Goal: Communication & Community: Connect with others

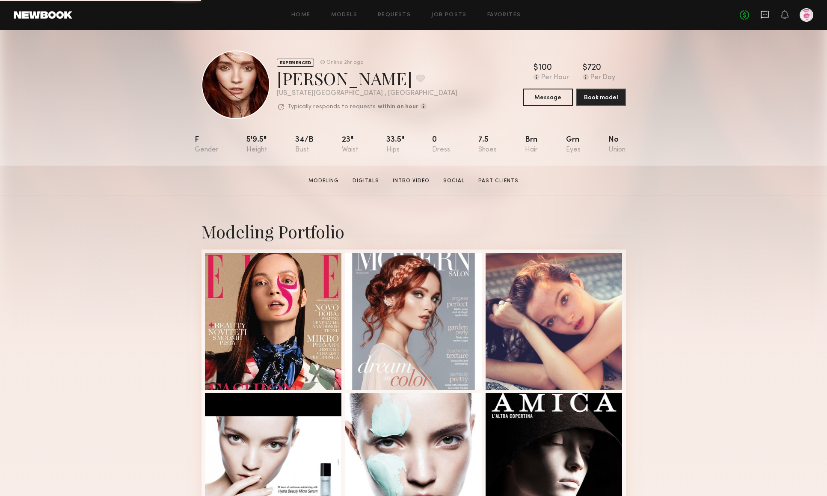
click at [763, 11] on icon at bounding box center [765, 15] width 9 height 8
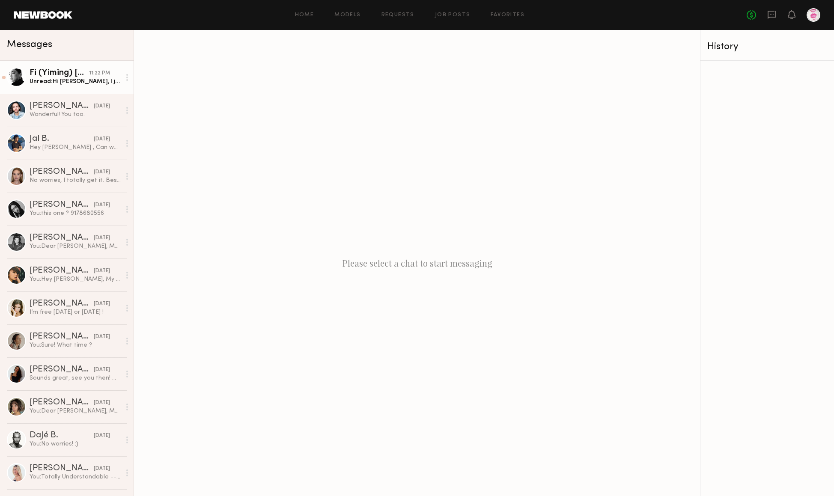
click at [61, 75] on div "Fi (Yiming) [PERSON_NAME]" at bounding box center [59, 73] width 59 height 9
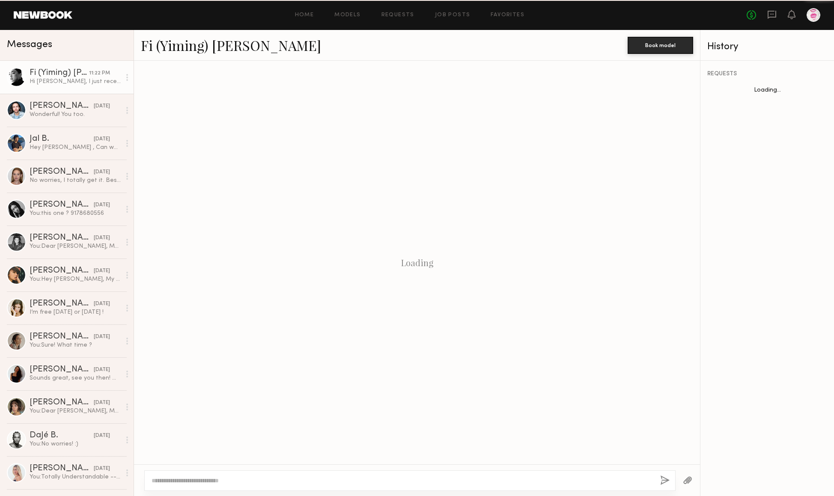
scroll to position [373, 0]
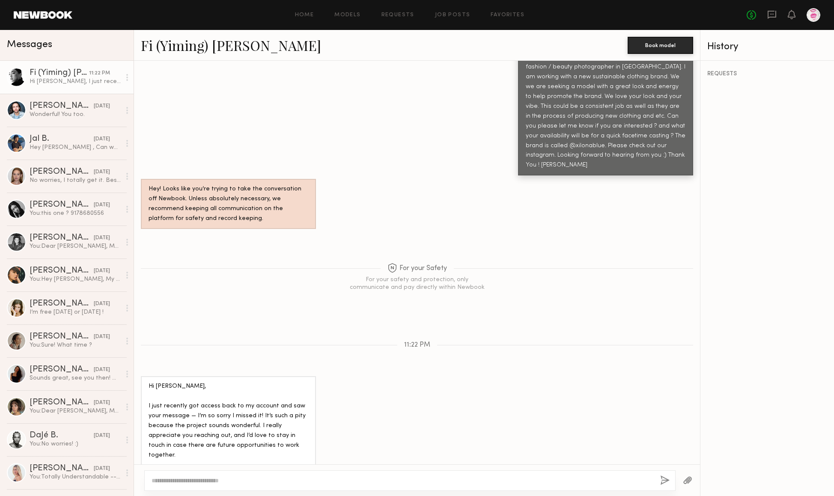
click at [16, 71] on div at bounding box center [16, 77] width 19 height 19
click at [179, 46] on link "Fi (Yiming) [PERSON_NAME]" at bounding box center [231, 45] width 180 height 18
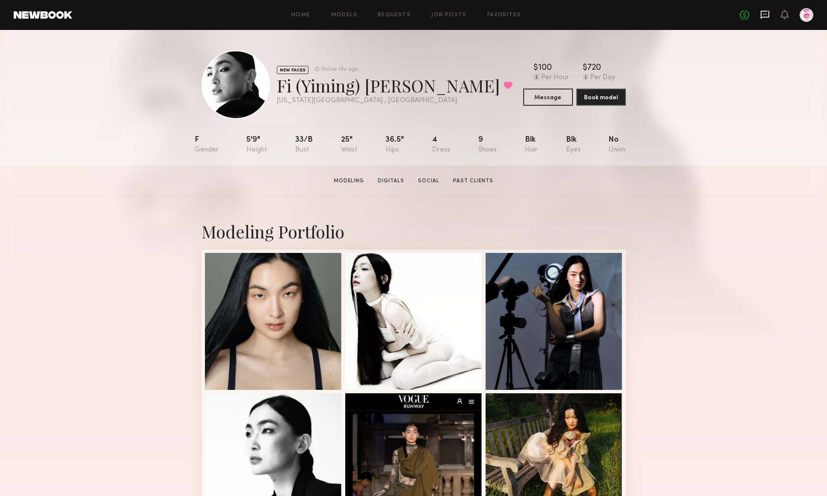
click at [762, 15] on icon at bounding box center [764, 14] width 9 height 9
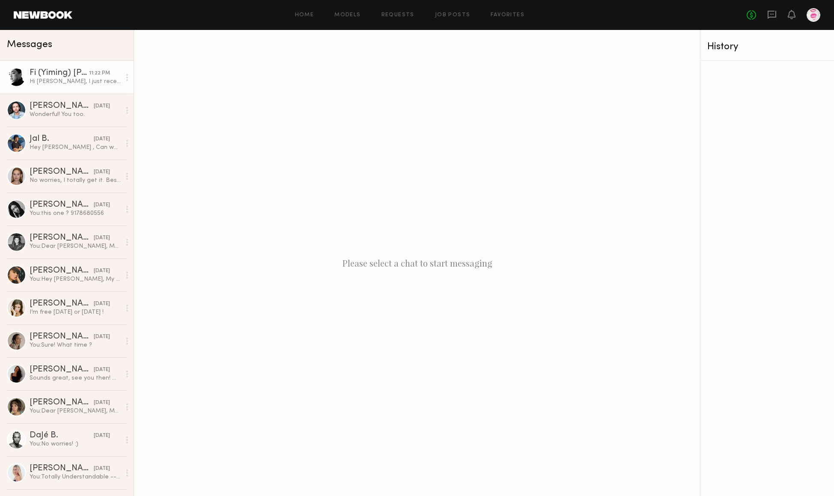
drag, startPoint x: 59, startPoint y: 79, endPoint x: 65, endPoint y: 91, distance: 12.8
click at [59, 79] on div "Hi [PERSON_NAME], I just recently got access back to my account and saw your me…" at bounding box center [75, 81] width 91 height 8
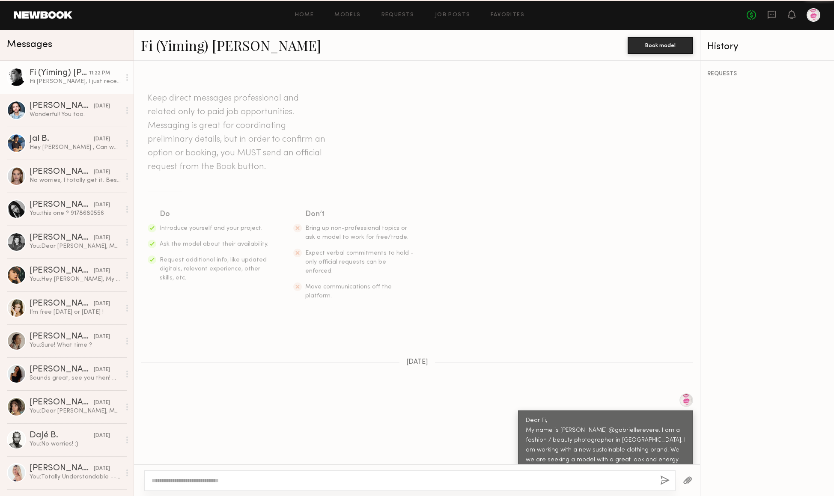
scroll to position [373, 0]
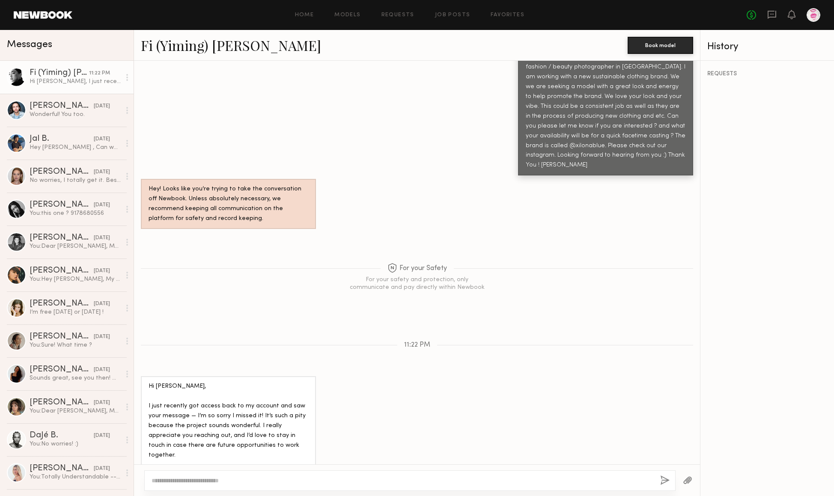
click at [195, 482] on textarea at bounding box center [401, 480] width 501 height 9
drag, startPoint x: 188, startPoint y: 481, endPoint x: 194, endPoint y: 479, distance: 6.6
click at [194, 479] on textarea "**********" at bounding box center [401, 480] width 501 height 9
click at [298, 484] on textarea "**********" at bounding box center [401, 480] width 501 height 9
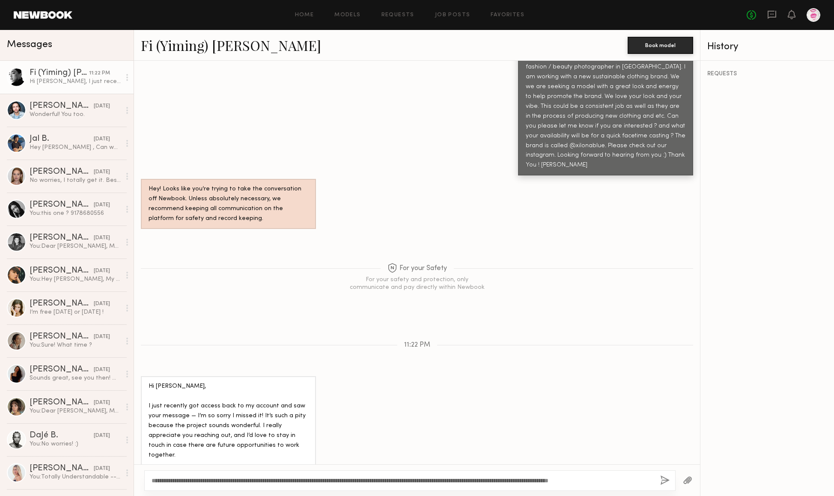
scroll to position [374, 0]
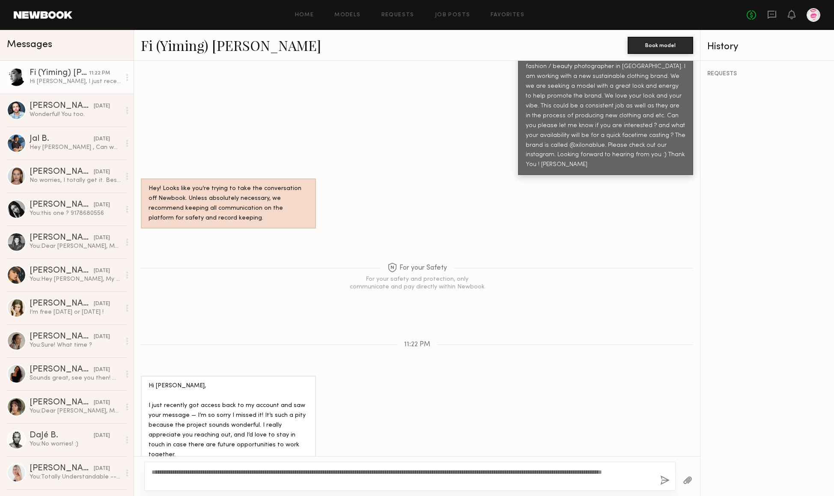
click at [442, 466] on div "**********" at bounding box center [409, 476] width 531 height 29
click at [471, 481] on textarea "**********" at bounding box center [401, 476] width 501 height 17
click at [624, 470] on textarea "**********" at bounding box center [401, 476] width 501 height 17
click at [173, 480] on textarea "**********" at bounding box center [401, 476] width 501 height 17
click at [219, 478] on textarea "**********" at bounding box center [401, 476] width 501 height 17
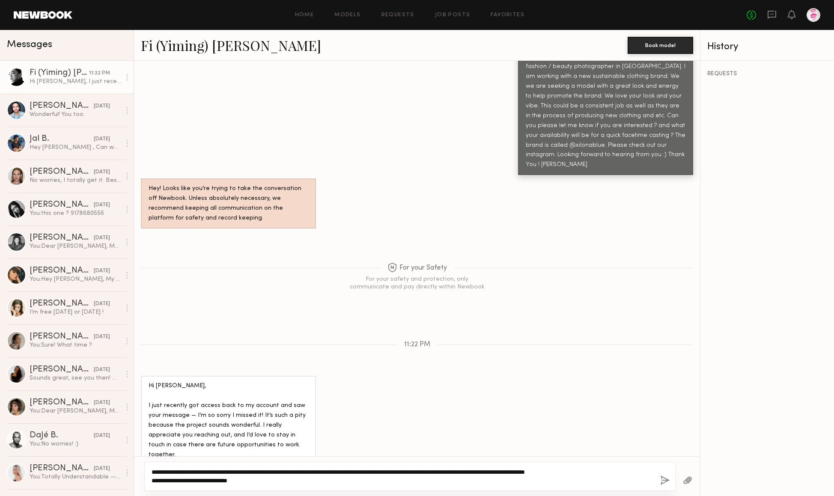
type textarea "**********"
click at [666, 480] on button "button" at bounding box center [664, 480] width 9 height 11
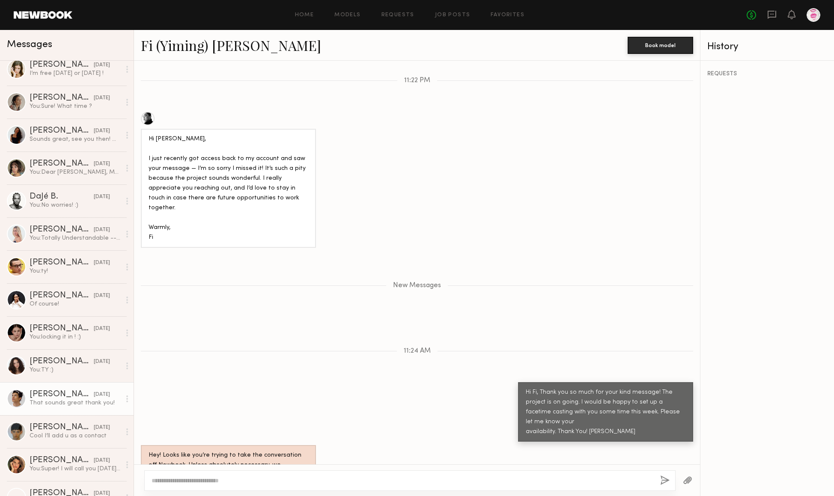
scroll to position [242, 0]
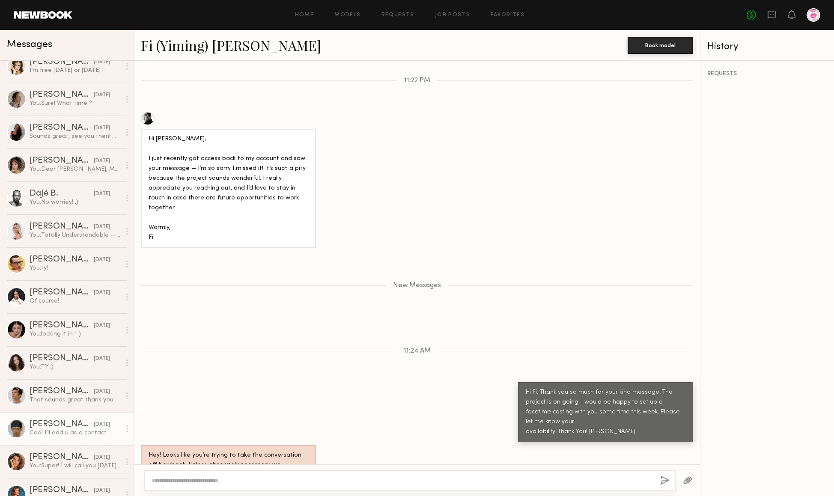
click at [14, 429] on div at bounding box center [16, 428] width 19 height 19
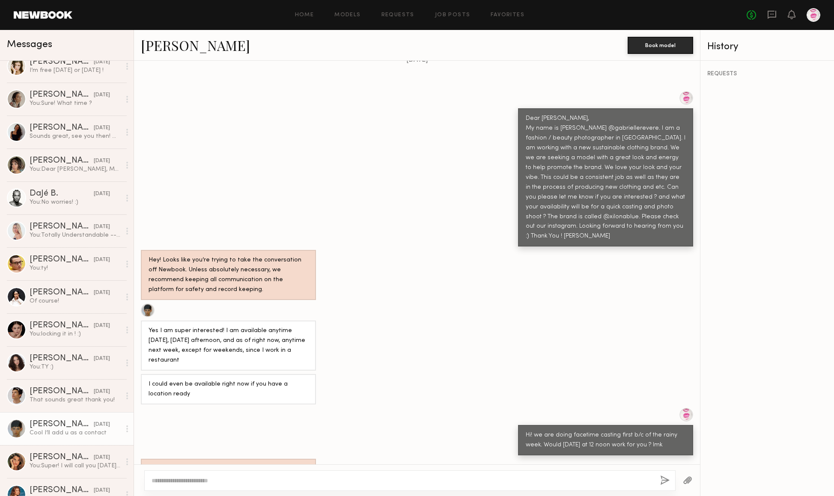
scroll to position [332, 0]
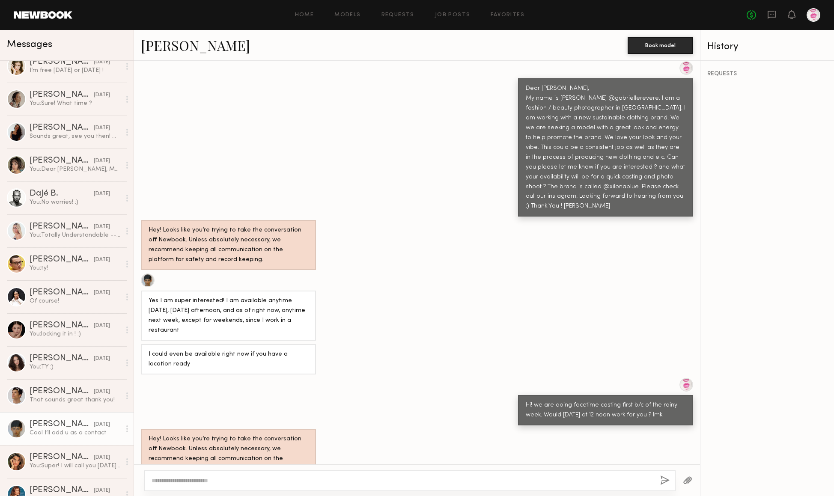
click at [148, 273] on div at bounding box center [148, 280] width 14 height 14
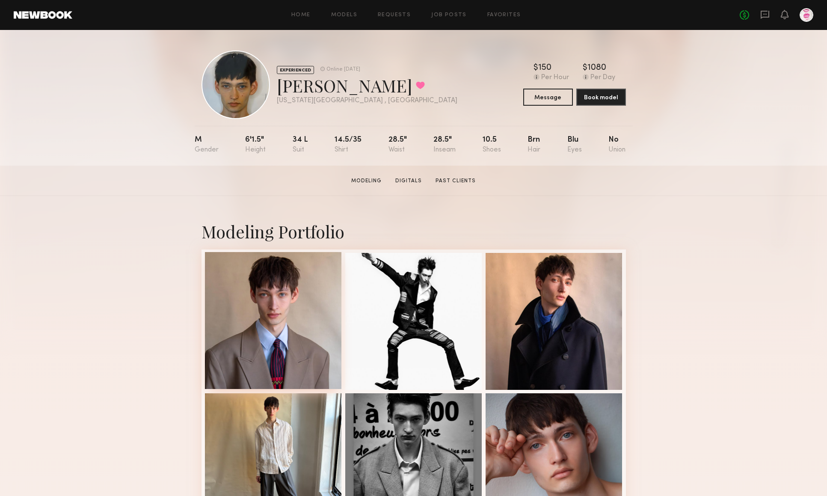
click at [291, 330] on div at bounding box center [273, 320] width 137 height 137
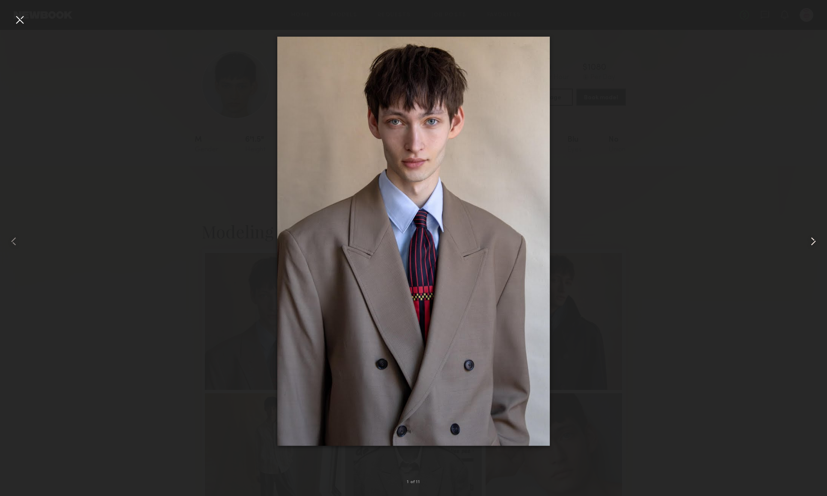
click at [807, 243] on common-icon at bounding box center [814, 241] width 14 height 14
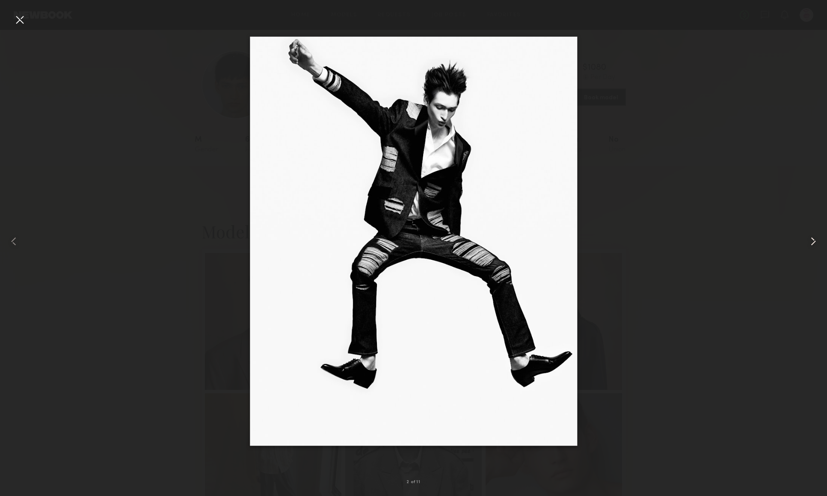
click at [807, 244] on common-icon at bounding box center [814, 241] width 14 height 14
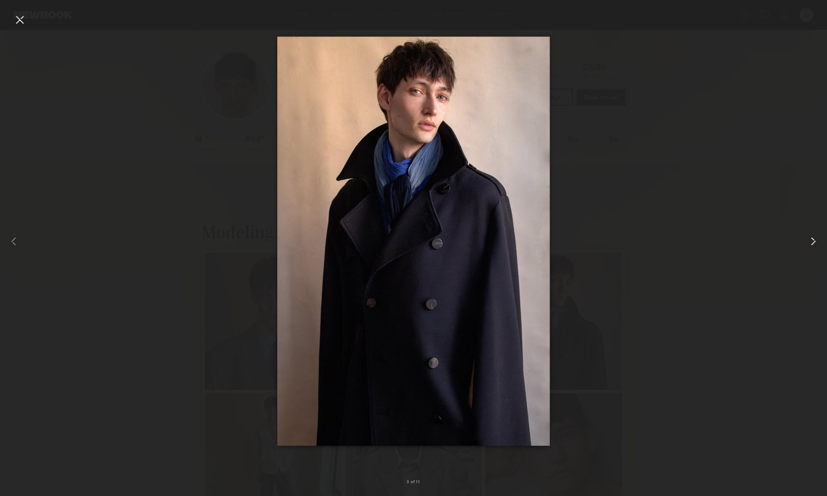
click at [807, 244] on common-icon at bounding box center [814, 241] width 14 height 14
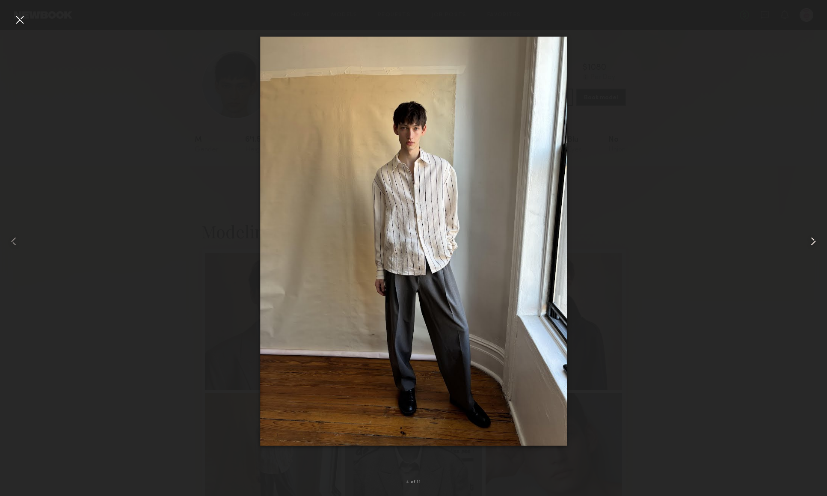
click at [807, 244] on common-icon at bounding box center [814, 241] width 14 height 14
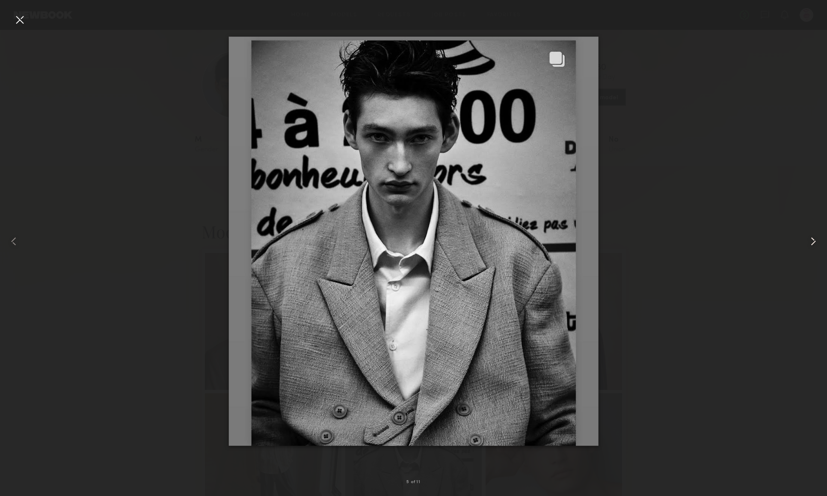
click at [807, 244] on common-icon at bounding box center [814, 241] width 14 height 14
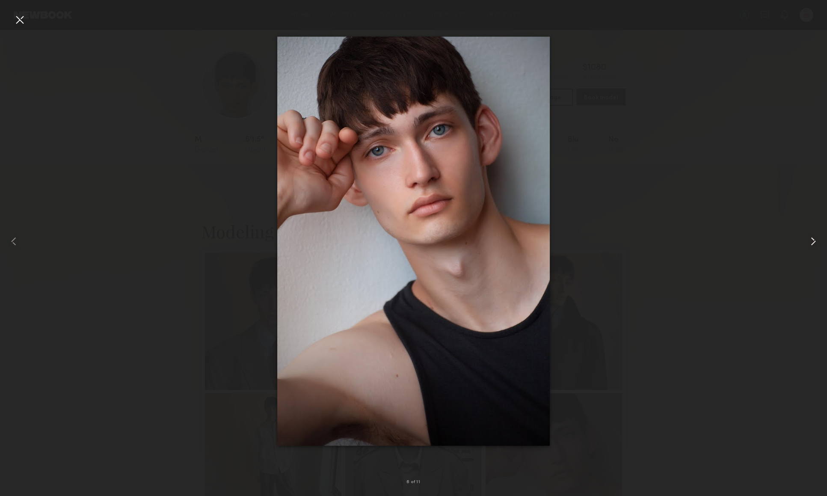
click at [807, 244] on common-icon at bounding box center [814, 241] width 14 height 14
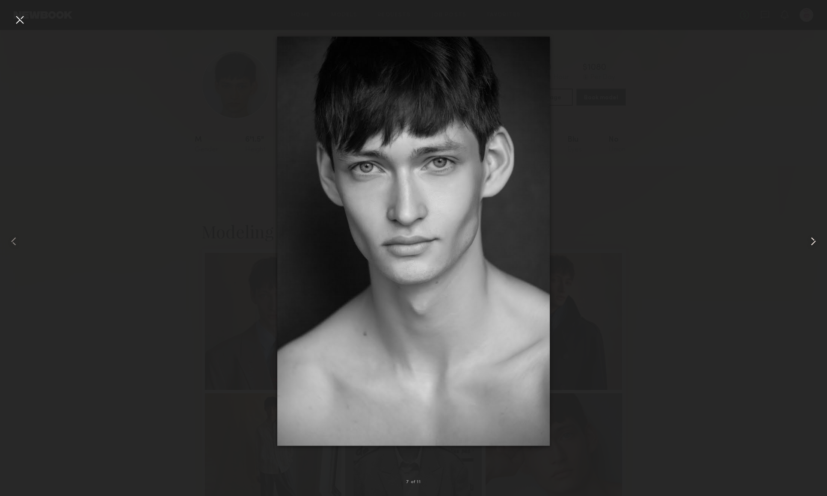
click at [807, 244] on common-icon at bounding box center [814, 241] width 14 height 14
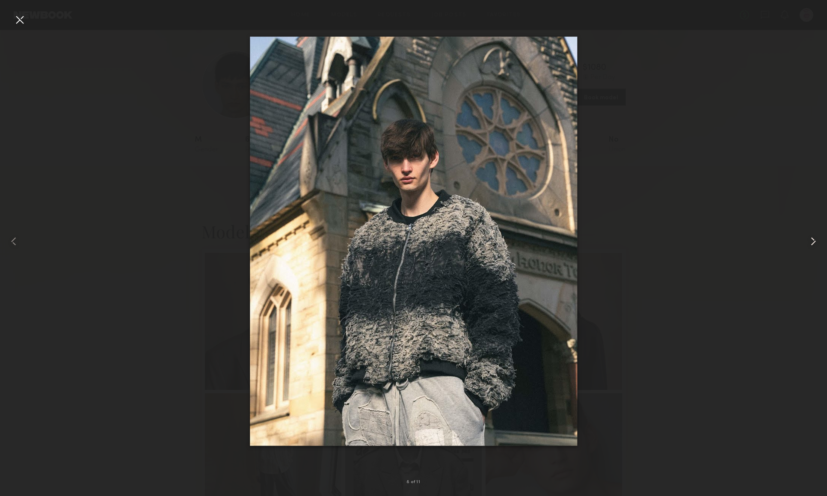
click at [807, 244] on common-icon at bounding box center [814, 241] width 14 height 14
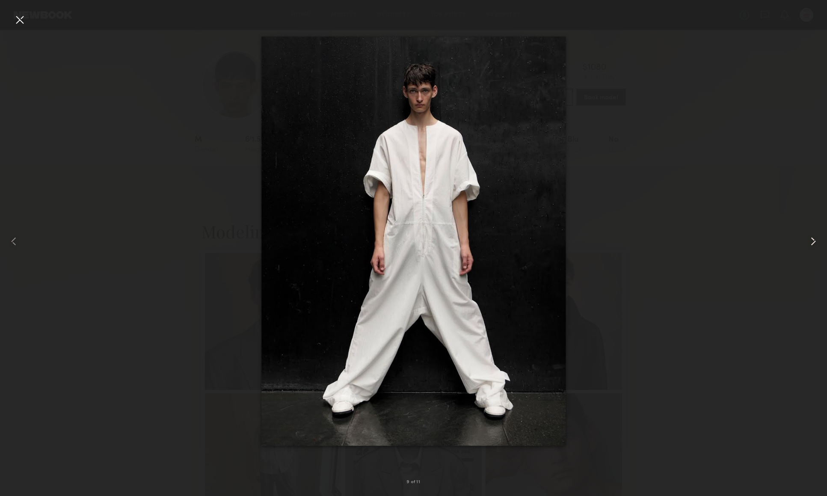
click at [807, 244] on common-icon at bounding box center [814, 241] width 14 height 14
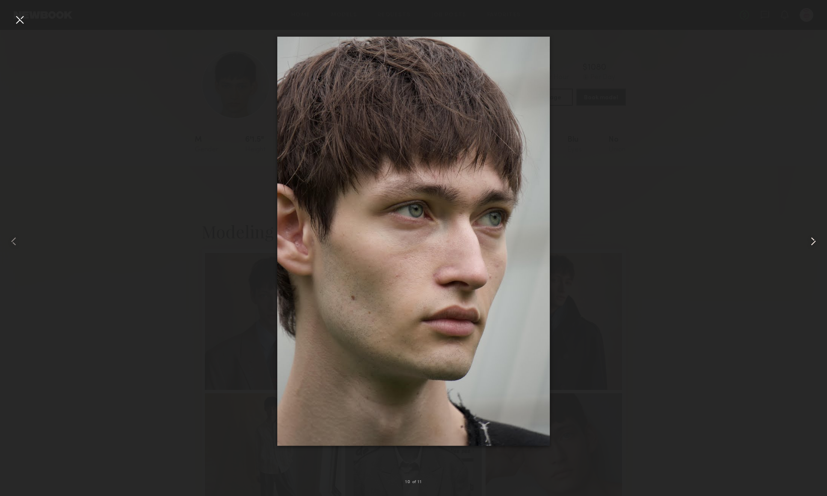
click at [807, 244] on common-icon at bounding box center [814, 241] width 14 height 14
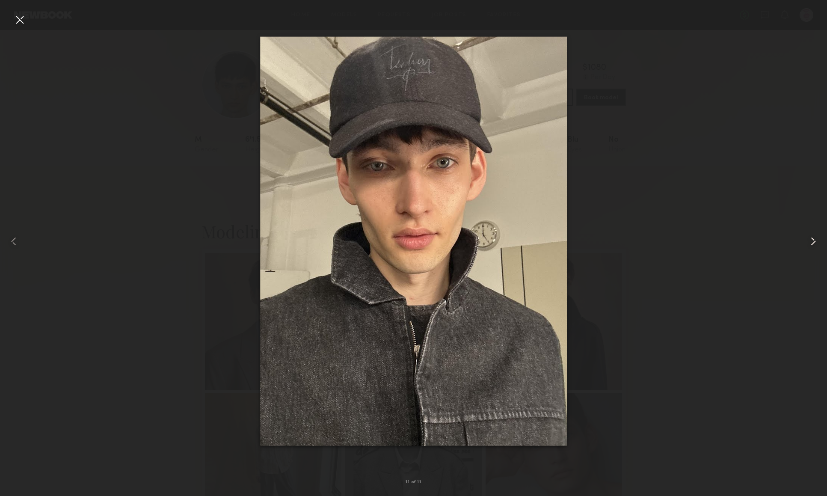
click at [807, 244] on common-icon at bounding box center [814, 241] width 14 height 14
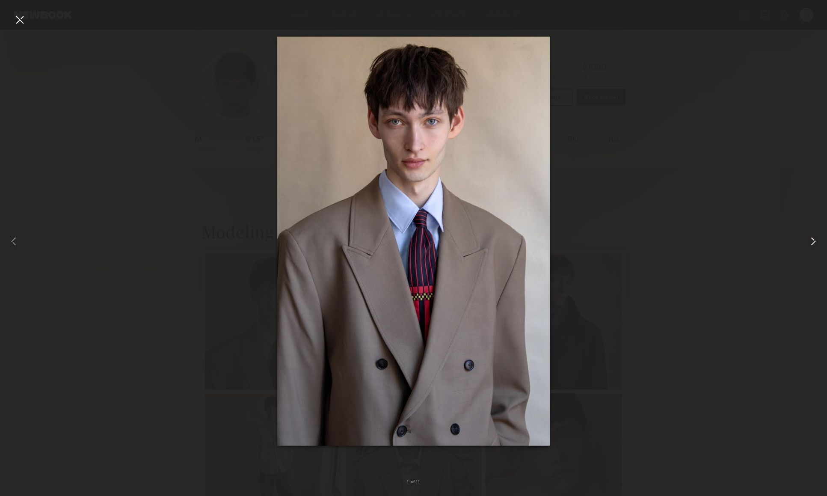
click at [807, 244] on common-icon at bounding box center [814, 241] width 14 height 14
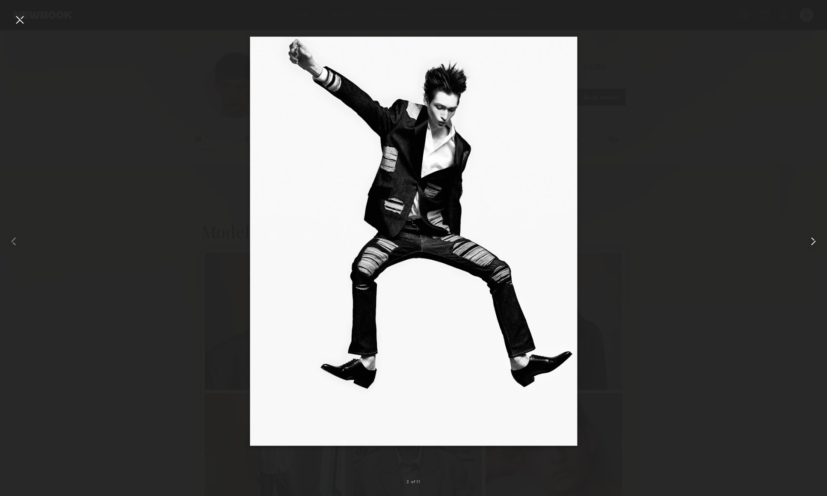
click at [807, 244] on common-icon at bounding box center [814, 241] width 14 height 14
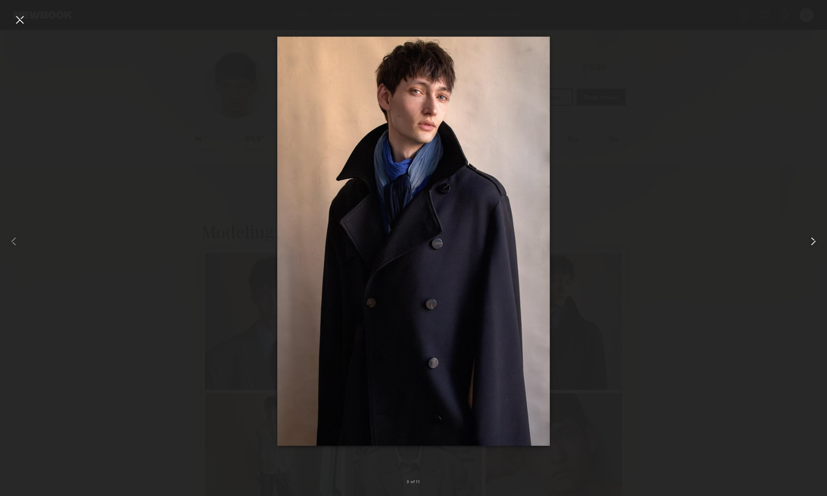
click at [807, 244] on common-icon at bounding box center [814, 241] width 14 height 14
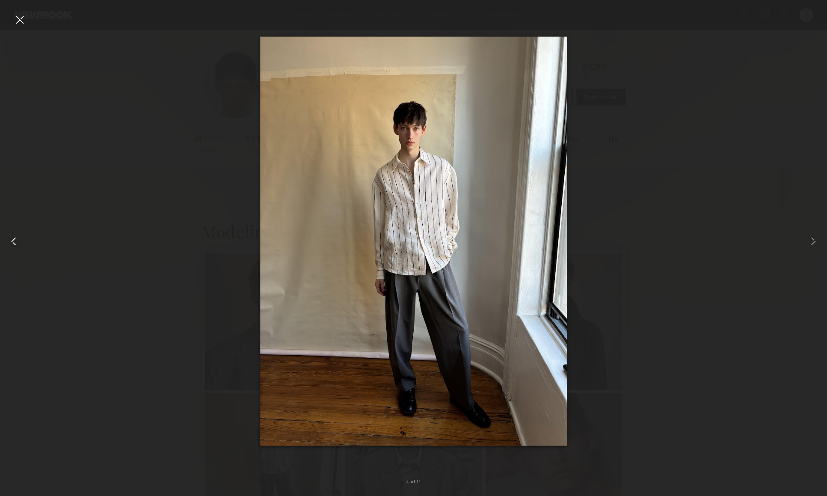
click at [15, 20] on div at bounding box center [20, 20] width 14 height 14
